Goal: Information Seeking & Learning: Learn about a topic

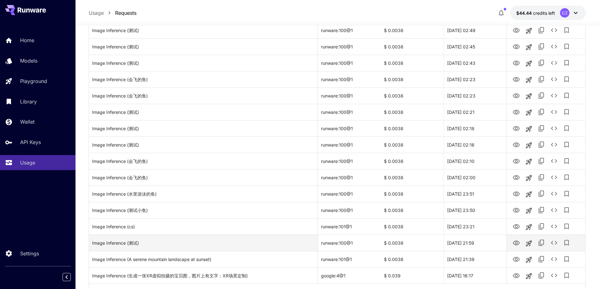
scroll to position [328, 0]
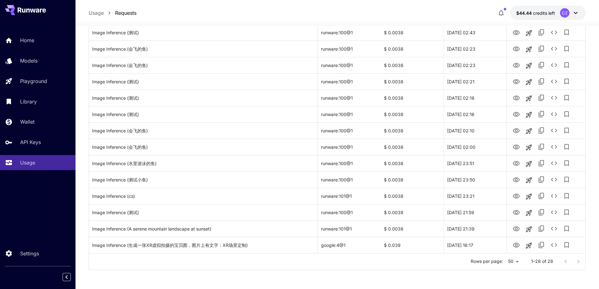
click at [578, 261] on div at bounding box center [571, 261] width 25 height 13
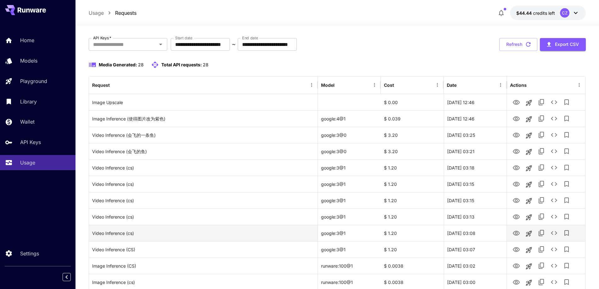
scroll to position [0, 0]
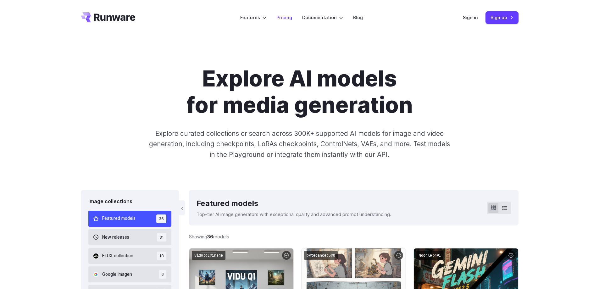
click at [290, 20] on link "Pricing" at bounding box center [284, 17] width 16 height 7
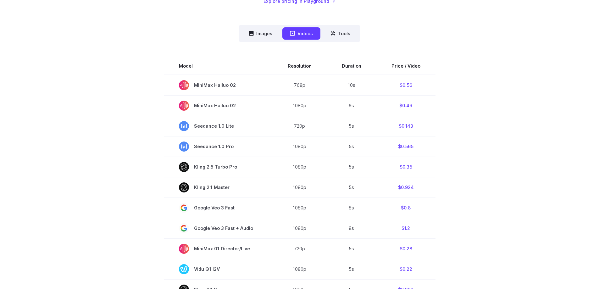
scroll to position [157, 0]
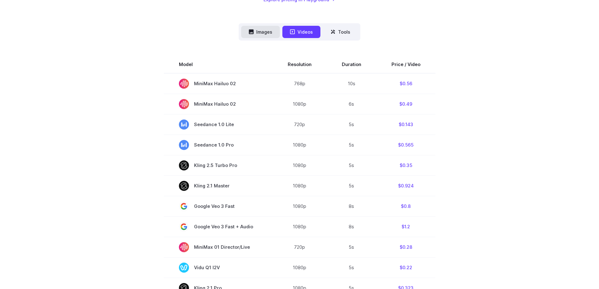
click at [269, 36] on button "Images" at bounding box center [260, 32] width 39 height 12
